Goal: Task Accomplishment & Management: Use online tool/utility

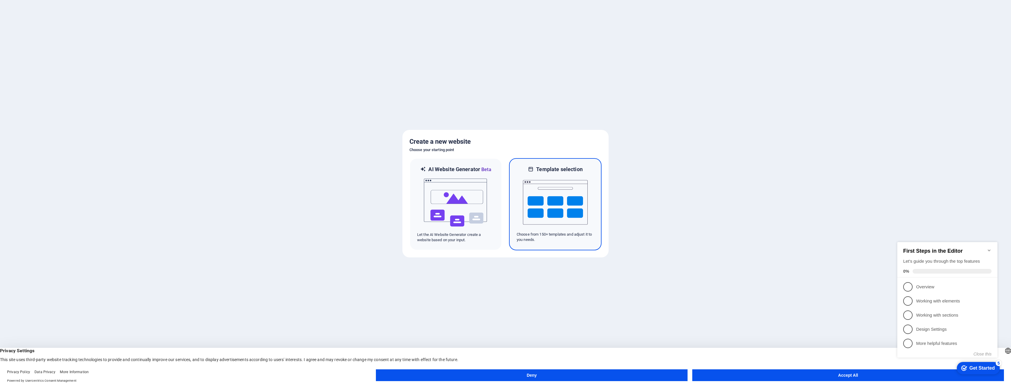
click at [537, 193] on img at bounding box center [555, 202] width 65 height 59
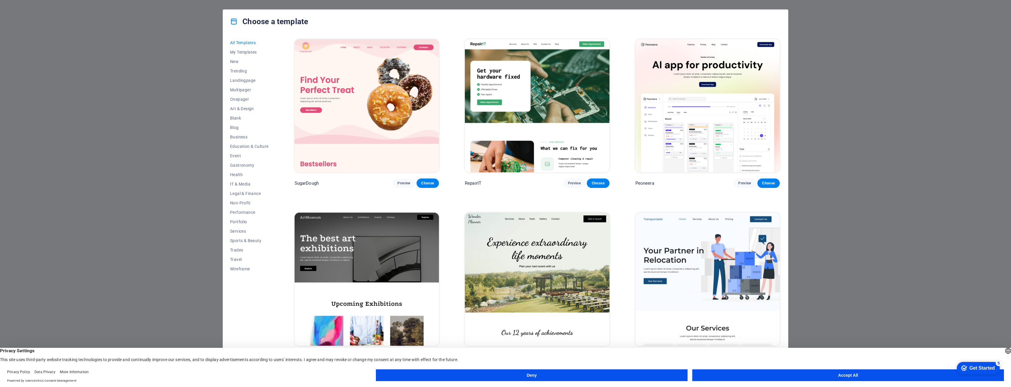
click at [395, 79] on img at bounding box center [367, 105] width 144 height 133
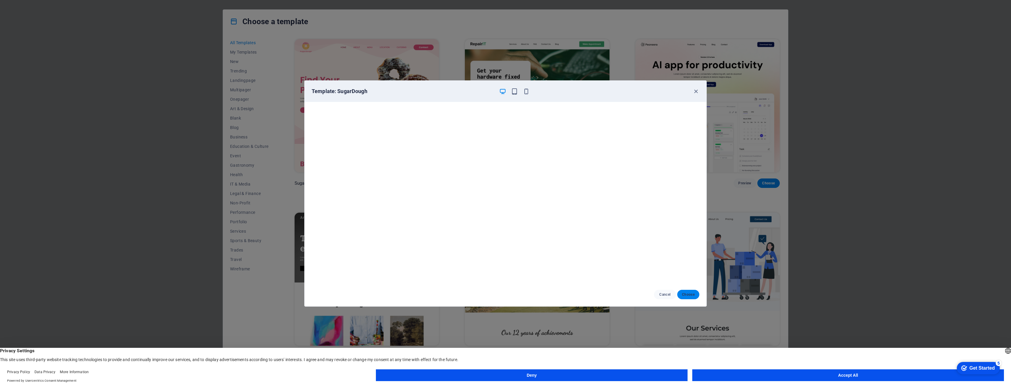
click at [683, 294] on span "Choose" at bounding box center [688, 294] width 13 height 5
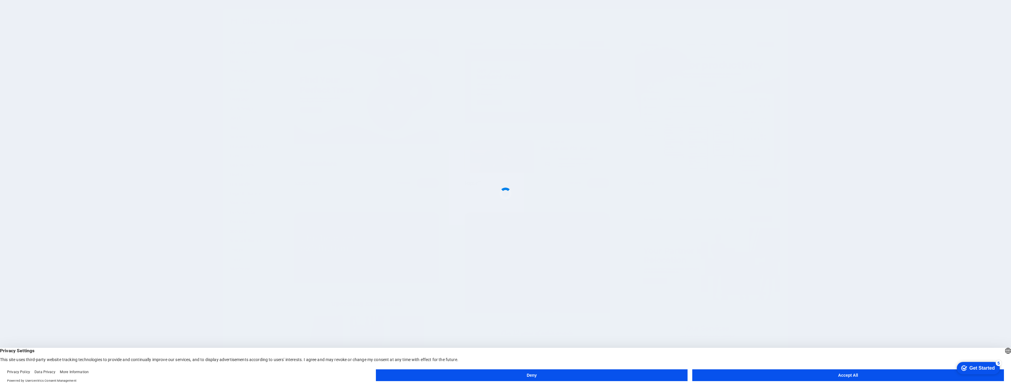
click at [752, 377] on button "Accept All" at bounding box center [848, 375] width 312 height 12
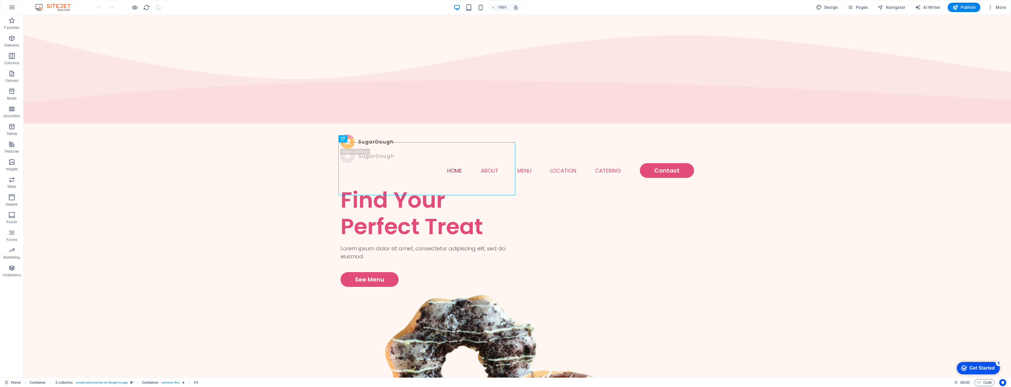
drag, startPoint x: 982, startPoint y: 371, endPoint x: 1039, endPoint y: 460, distance: 104.8
click at [982, 371] on div "checkmark Get Started 5" at bounding box center [978, 368] width 43 height 12
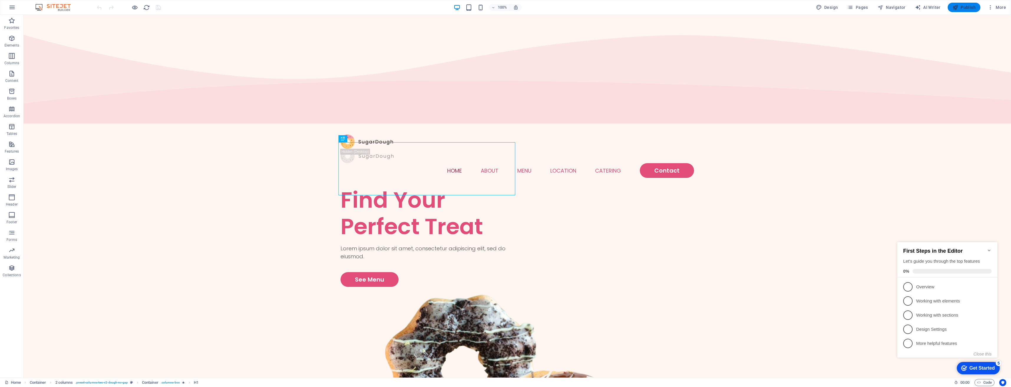
click at [961, 4] on button "Publish" at bounding box center [964, 7] width 33 height 9
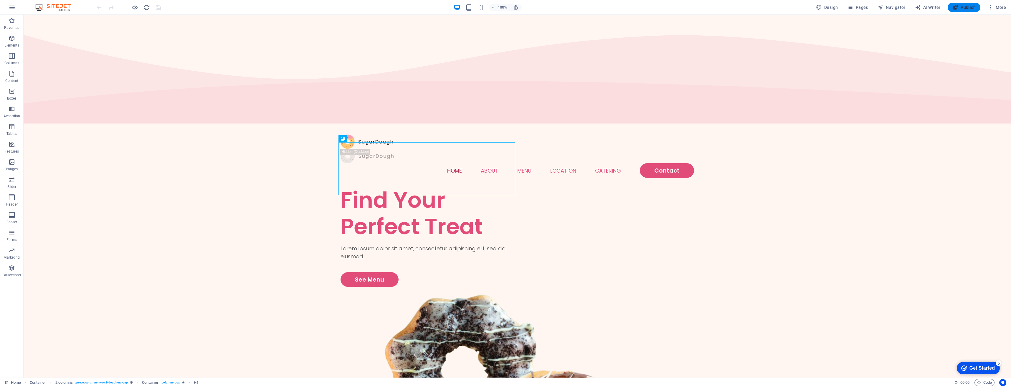
click at [968, 9] on span "Publish" at bounding box center [963, 7] width 23 height 6
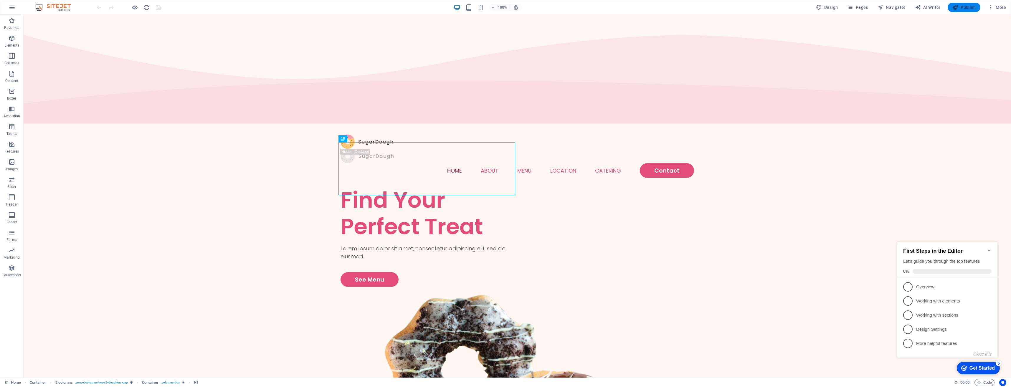
click at [965, 7] on span "Publish" at bounding box center [963, 7] width 23 height 6
